Goal: Task Accomplishment & Management: Complete application form

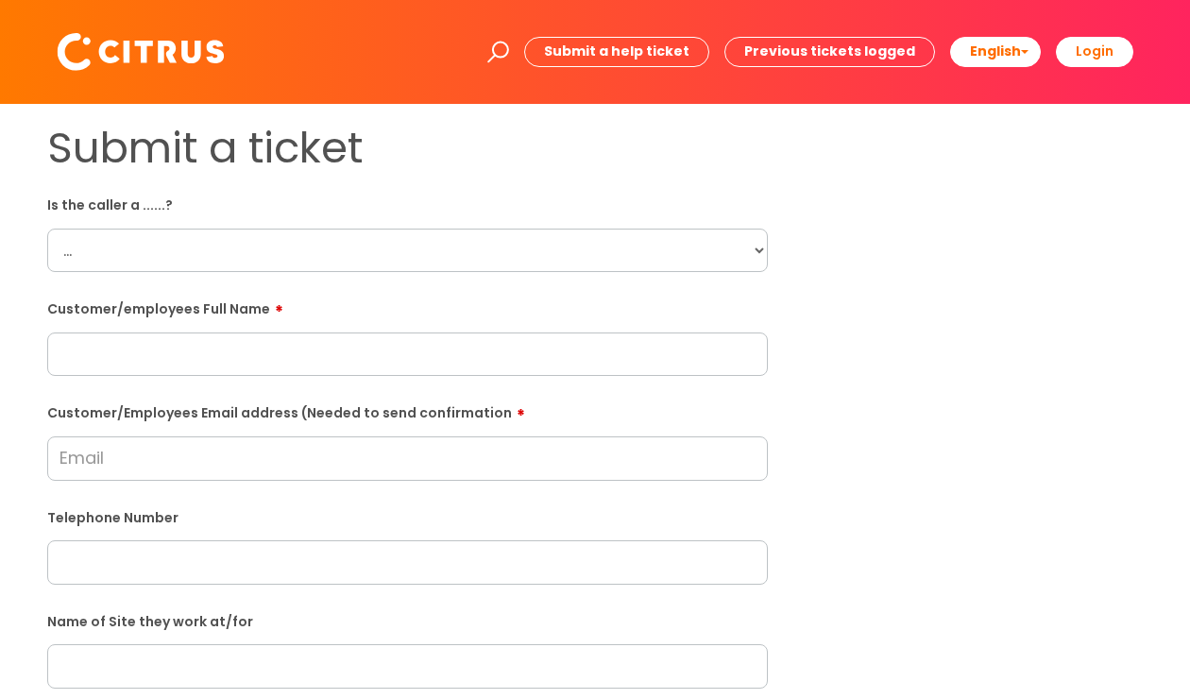
click at [257, 238] on select "... Citrus Customer Citrus Employee Contractor Supplier" at bounding box center [407, 250] width 721 height 43
select select "Citrus Employee"
click at [47, 229] on select "... Citrus Customer Citrus Employee Contractor Supplier" at bounding box center [407, 250] width 721 height 43
paste input "Alicia Deacon"
type input "Alicia Deacon"
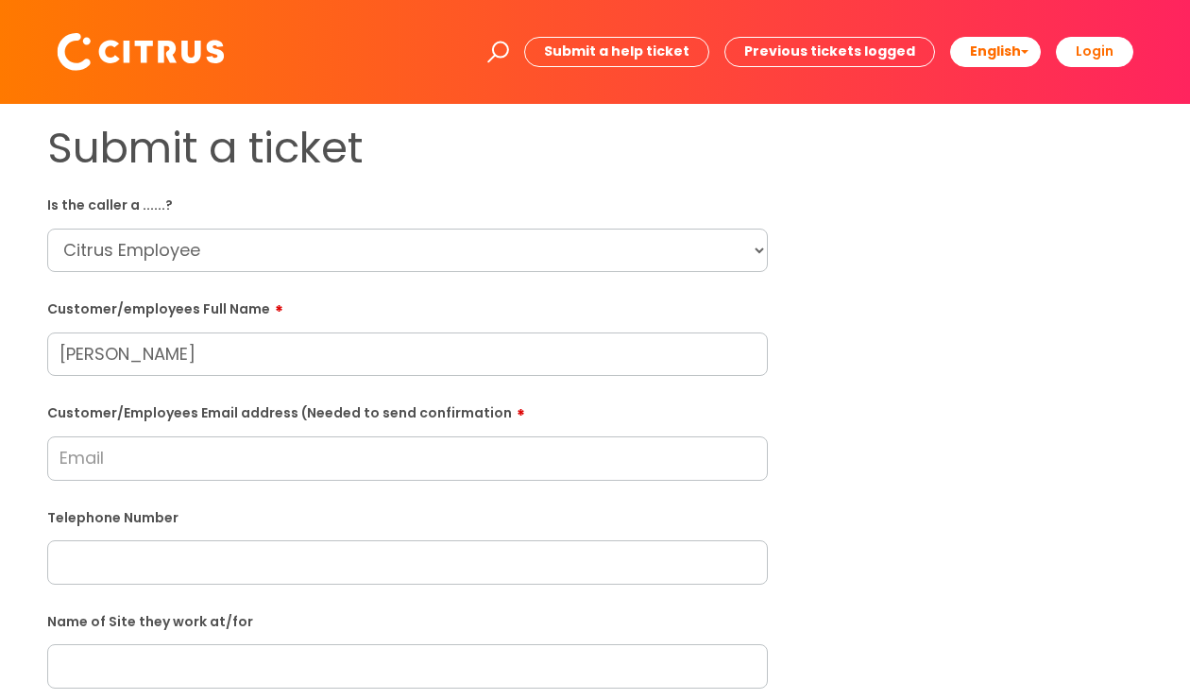
paste input "alicia.deacon984@gmail.com"
type input "alicia.deacon984@gmail.com"
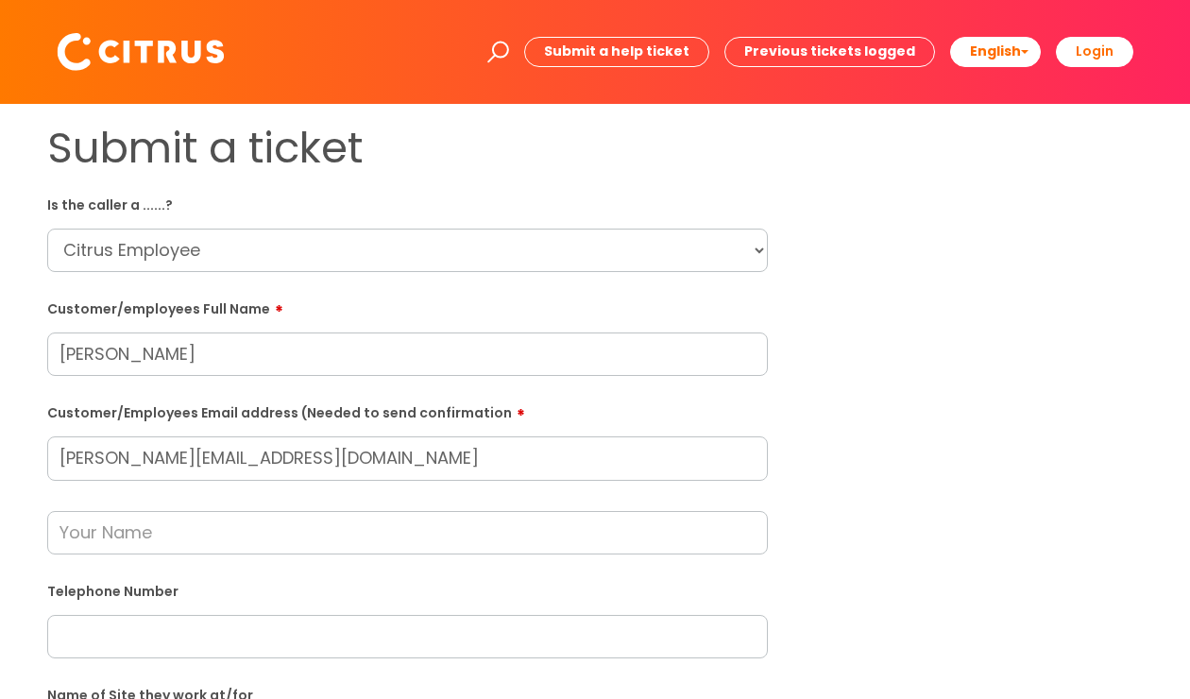
drag, startPoint x: 279, startPoint y: 604, endPoint x: 212, endPoint y: 621, distance: 68.3
click at [212, 621] on input "text" at bounding box center [407, 636] width 721 height 43
paste input "07752777805"
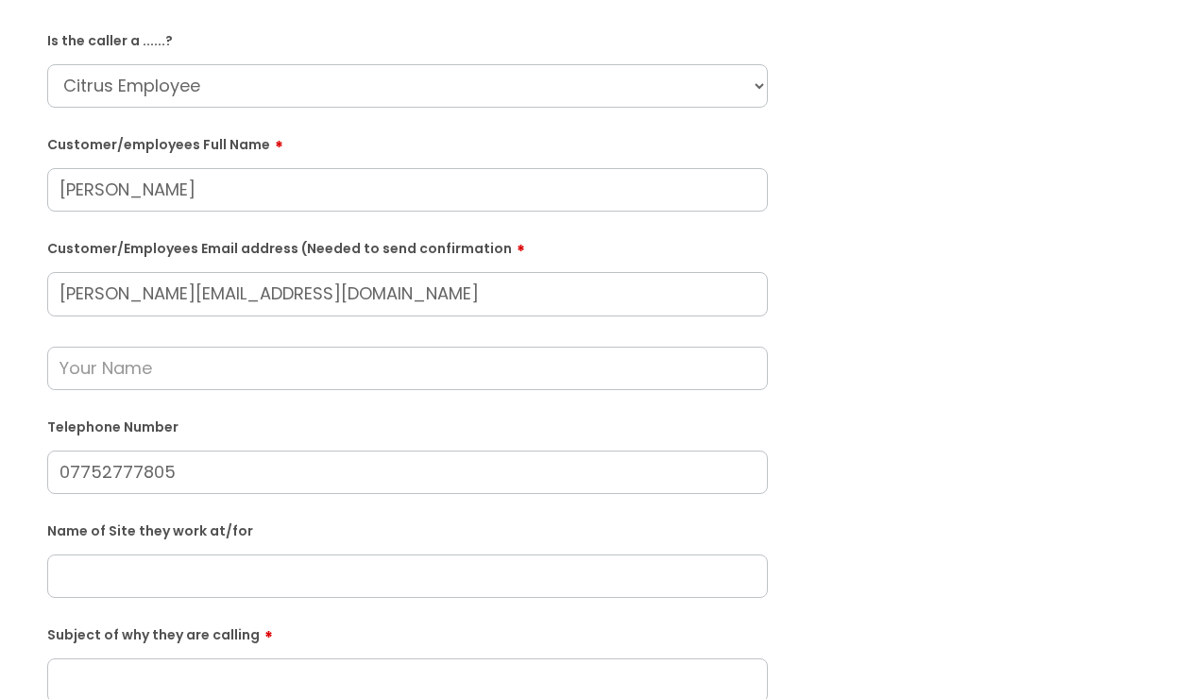
scroll to position [283, 0]
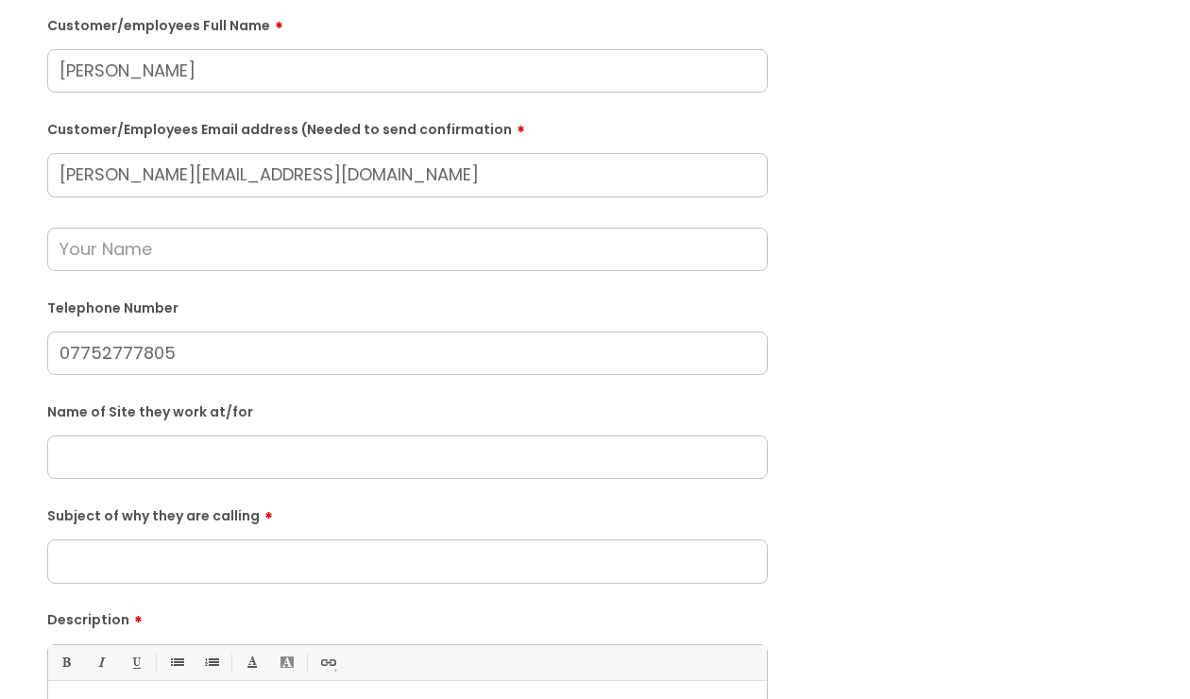
type input "07752777805"
paste input "The Arc, Basingstoke"
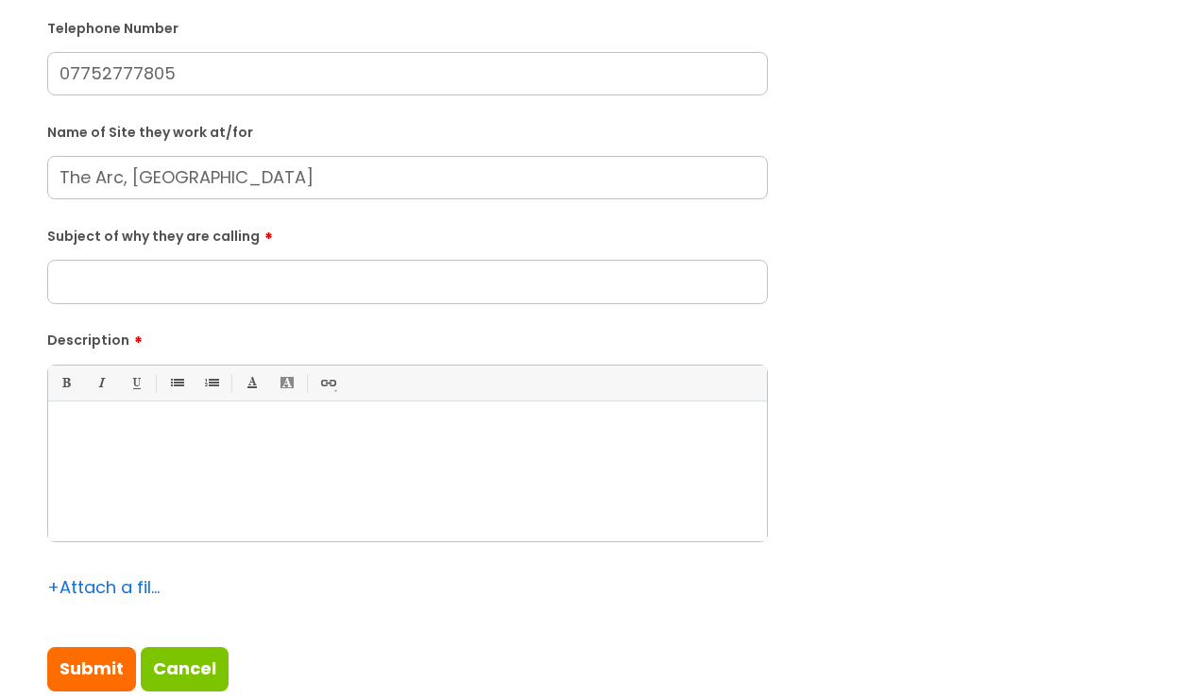
scroll to position [567, 0]
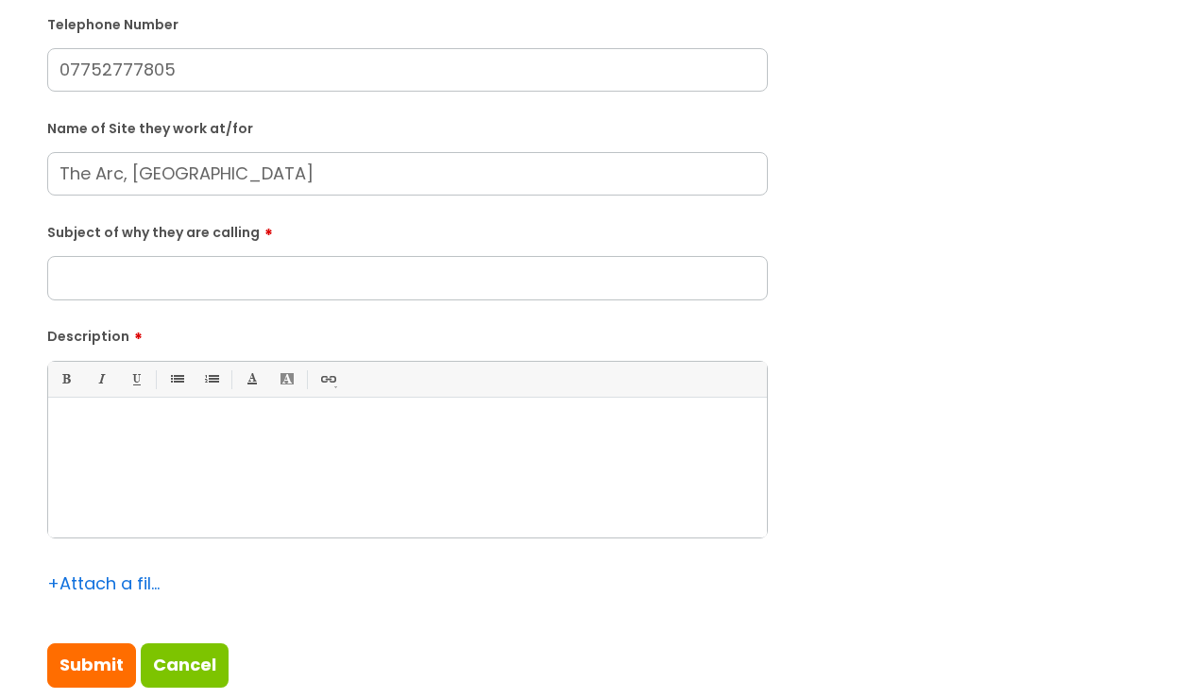
type input "The Arc, Basingstoke"
click at [188, 288] on input "Subject of why they are calling" at bounding box center [407, 277] width 721 height 43
drag, startPoint x: 385, startPoint y: 283, endPoint x: 60, endPoint y: 287, distance: 324.9
type input "Not able to work today due to illness"
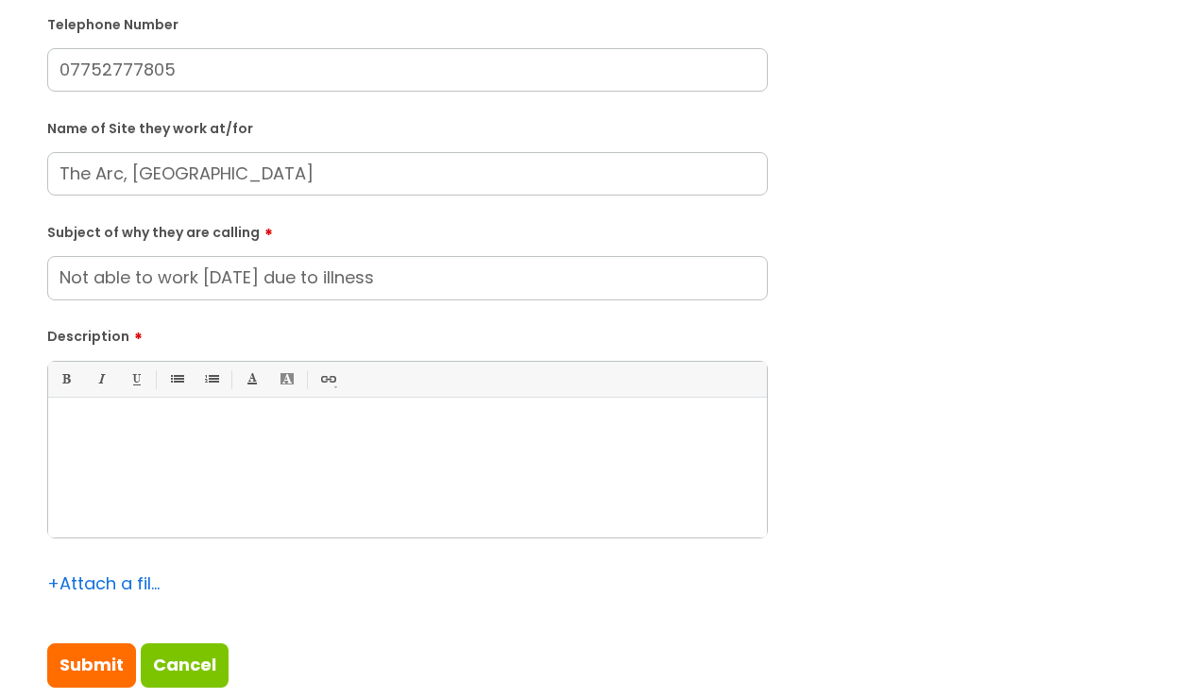
click at [152, 400] on div "Bold (Ctrl-B) Italic (Ctrl-I) Underline(Ctrl-U) • Unordered List (Ctrl-Shift-7)…" at bounding box center [407, 450] width 721 height 178
click at [158, 441] on div at bounding box center [407, 472] width 719 height 130
paste div
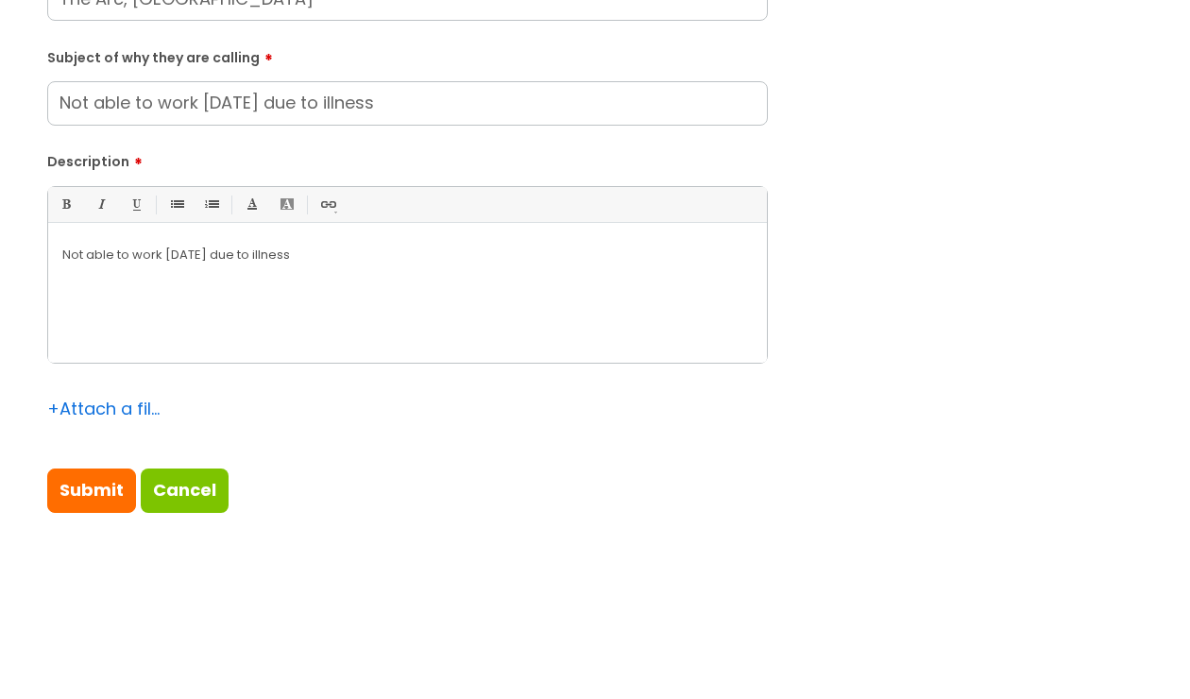
scroll to position [756, 0]
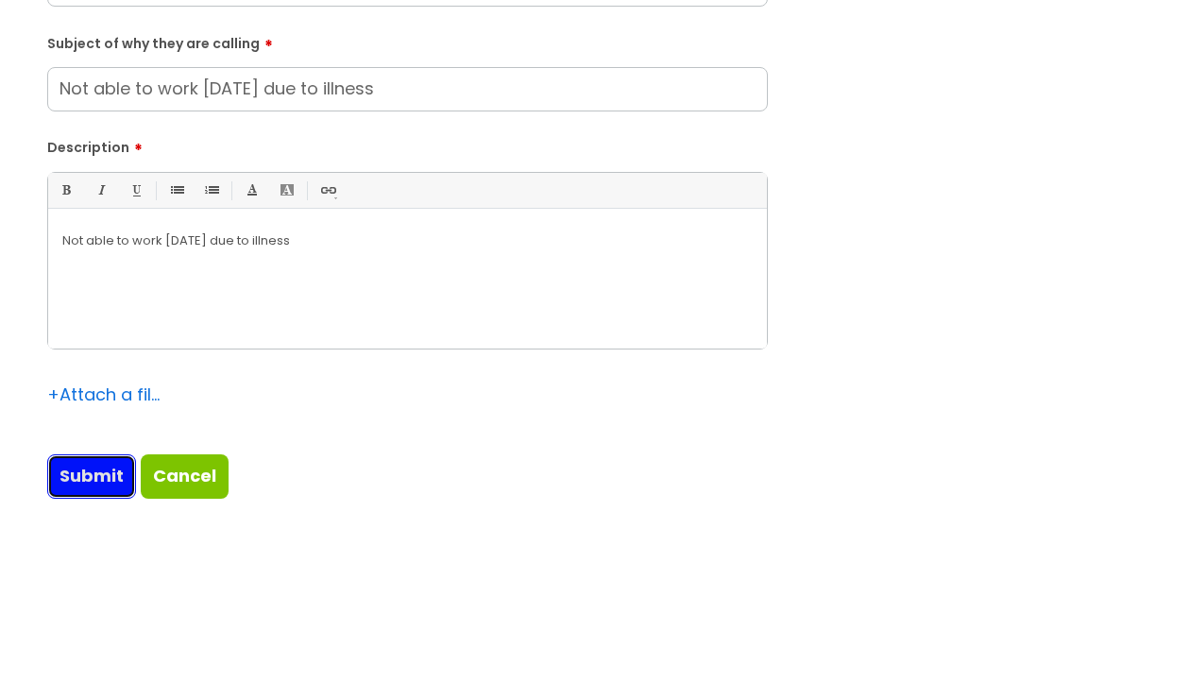
click at [68, 466] on input "Submit" at bounding box center [91, 475] width 89 height 43
type input "Please Wait..."
